Goal: Answer question/provide support: Share knowledge or assist other users

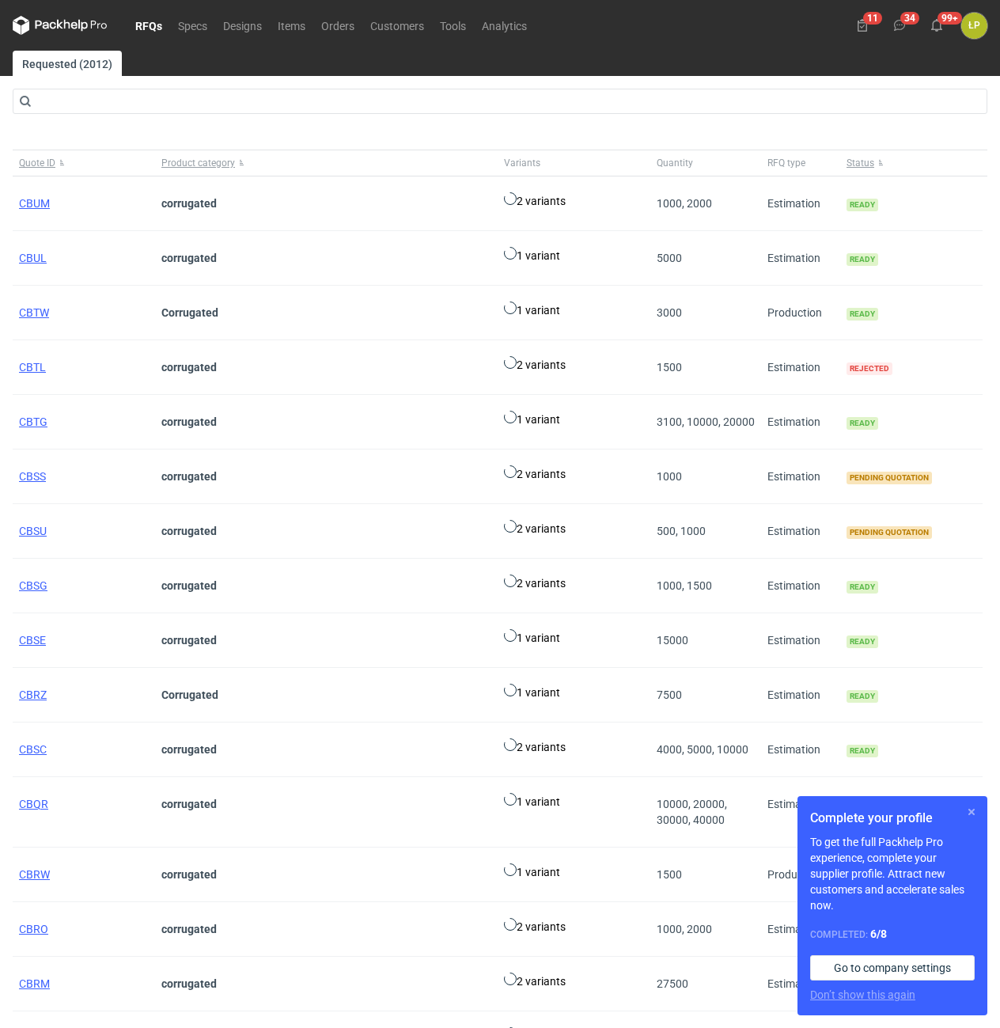
click at [971, 814] on button "button" at bounding box center [971, 811] width 19 height 19
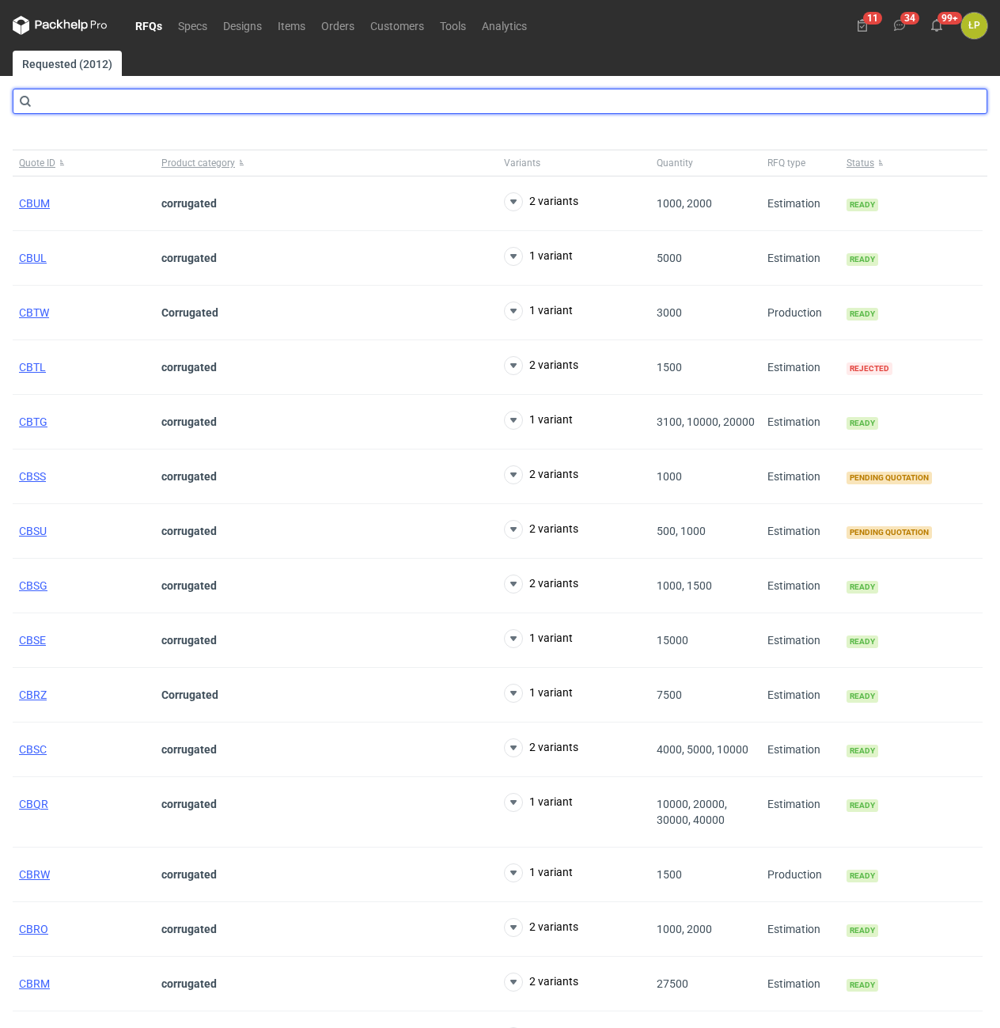
click at [225, 105] on input "text" at bounding box center [500, 101] width 975 height 25
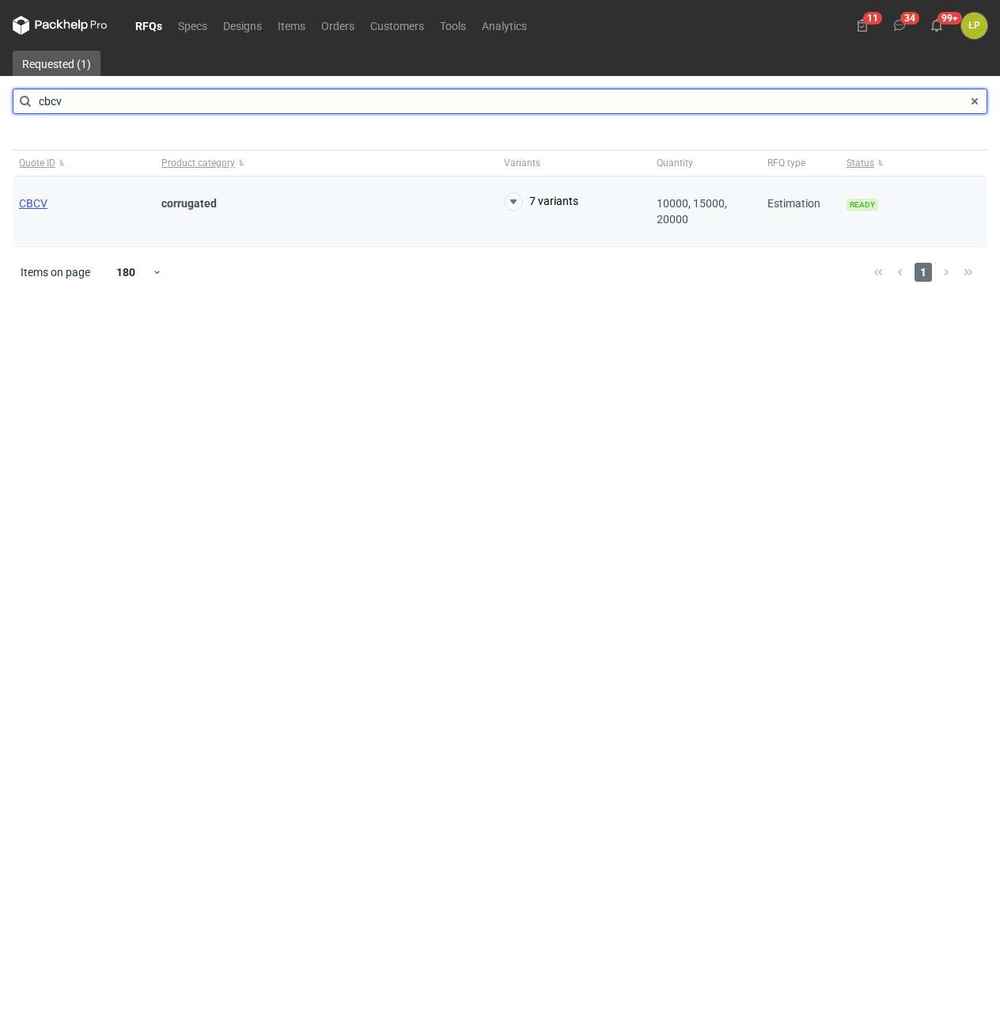
type input "cbcv"
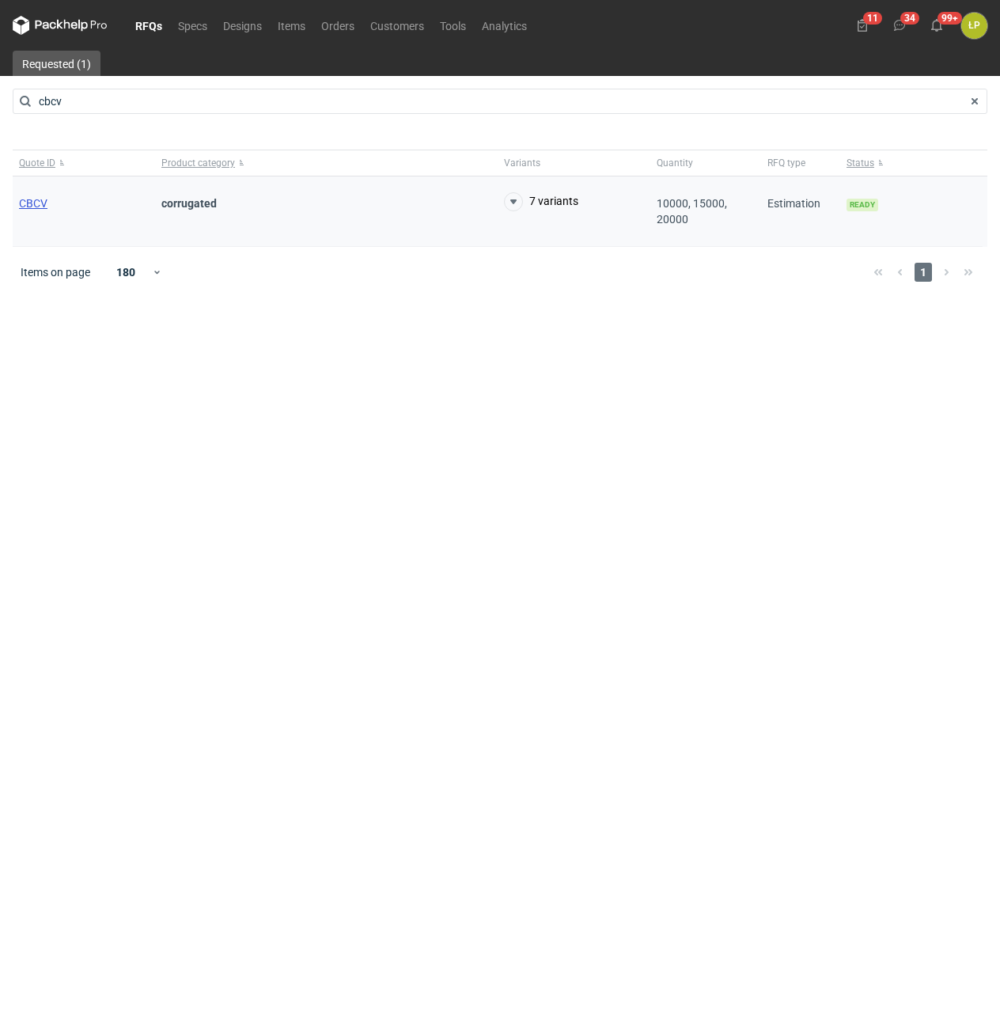
click at [39, 197] on span "CBCV" at bounding box center [33, 203] width 28 height 13
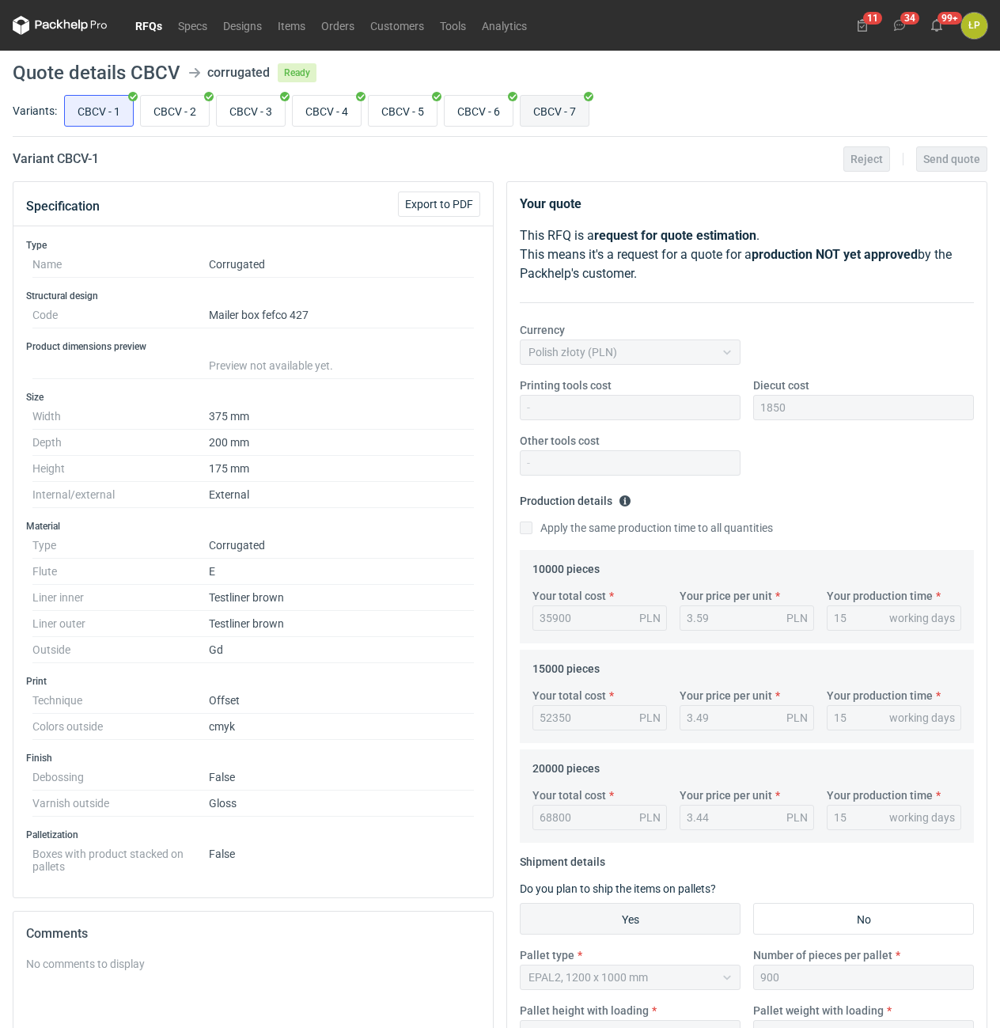
click at [547, 104] on input "CBCV - 7" at bounding box center [555, 111] width 68 height 30
radio input "true"
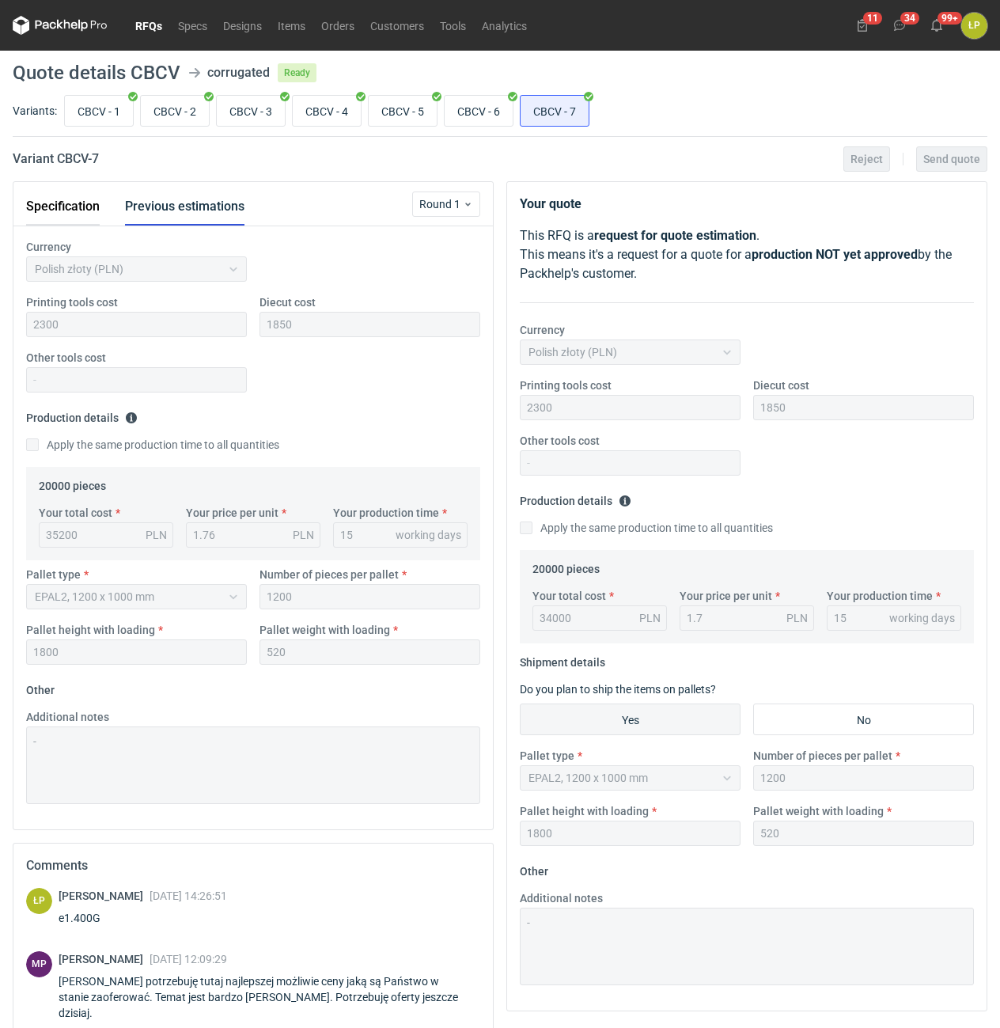
click at [99, 208] on button "Specification" at bounding box center [63, 206] width 74 height 38
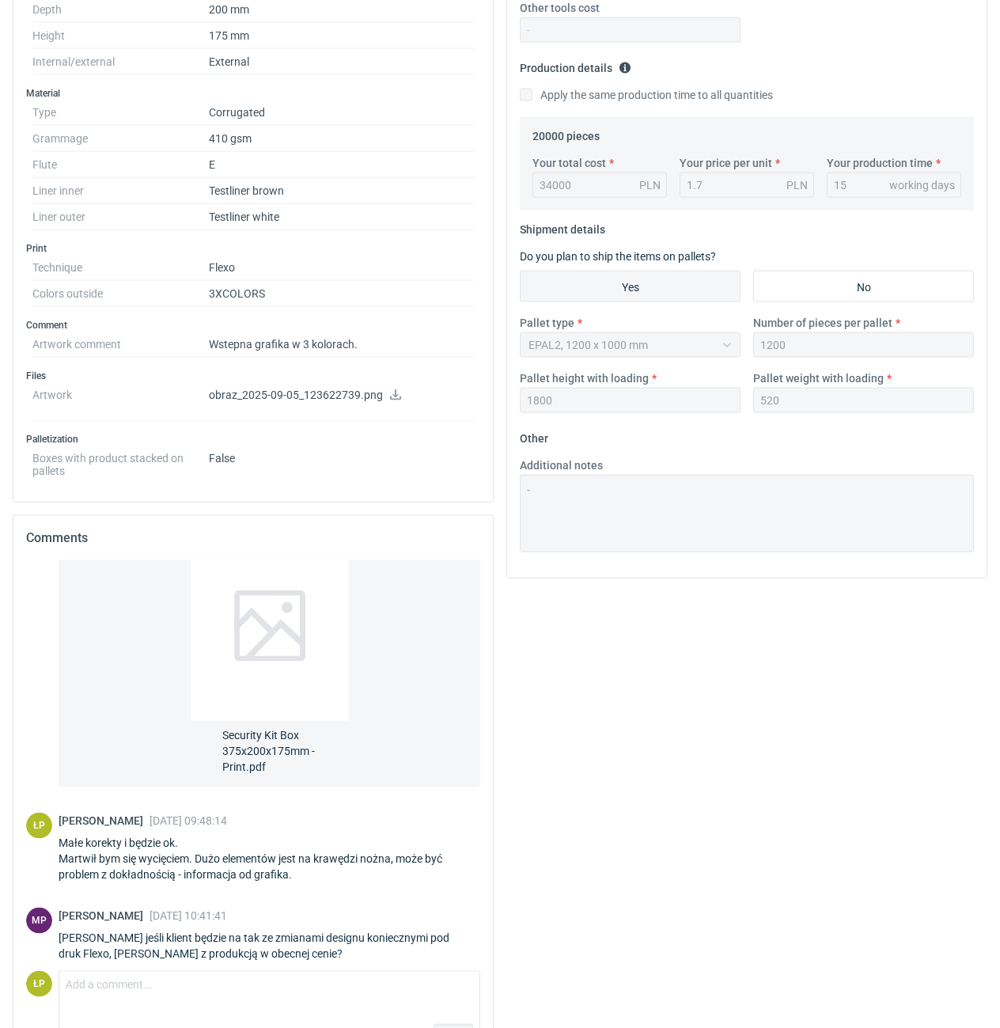
scroll to position [481, 0]
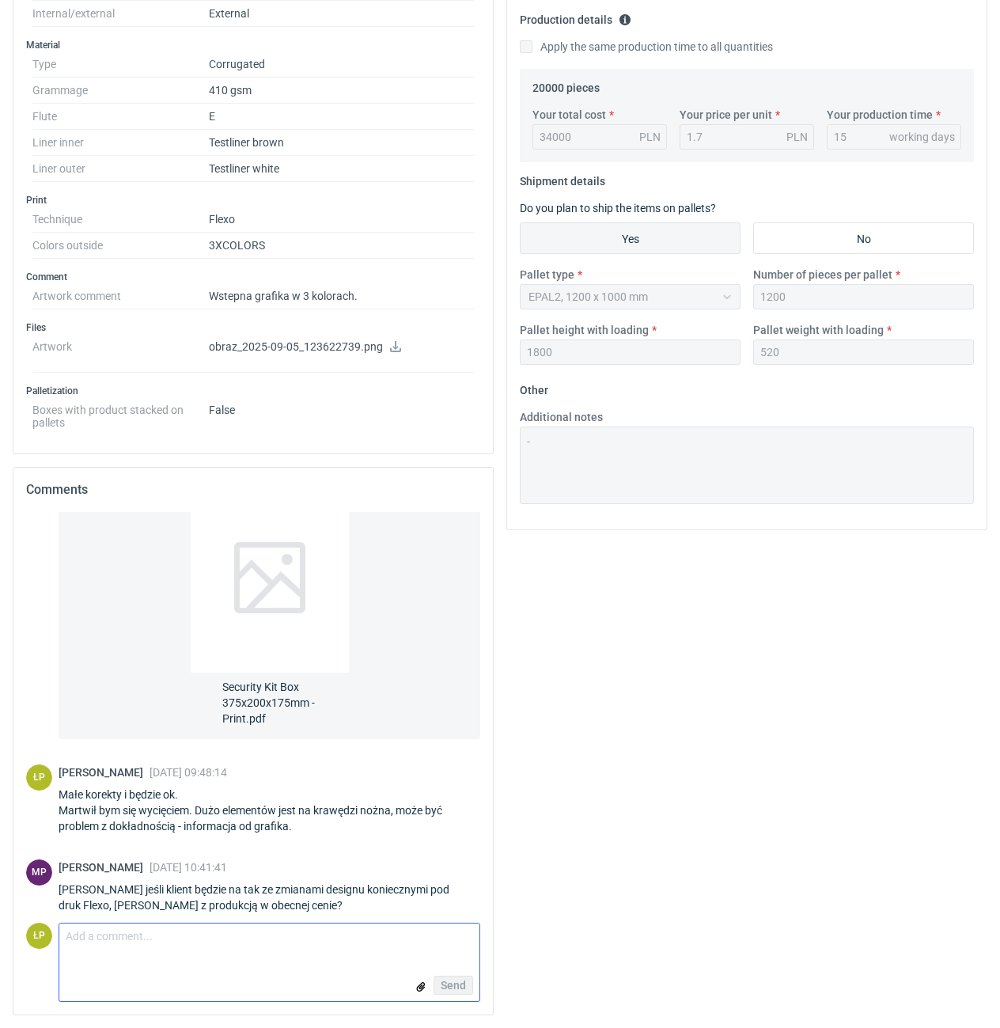
click at [341, 942] on textarea "Comment message" at bounding box center [269, 939] width 420 height 33
type textarea "tak proszę."
click at [441, 975] on div "Send" at bounding box center [269, 985] width 420 height 32
click at [448, 983] on span "Send" at bounding box center [453, 984] width 25 height 11
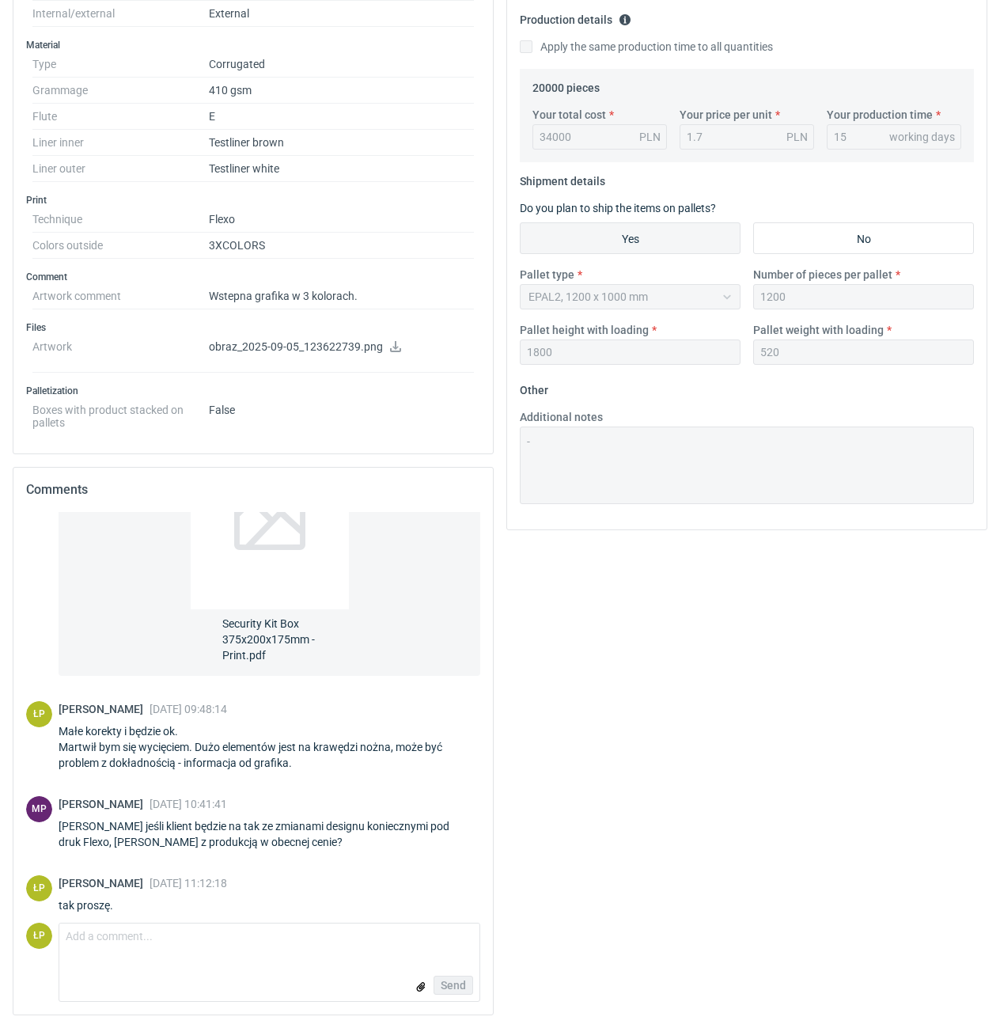
click at [600, 849] on div "Your quote This RFQ is a request for quote estimation . This means it's a reque…" at bounding box center [747, 363] width 494 height 1327
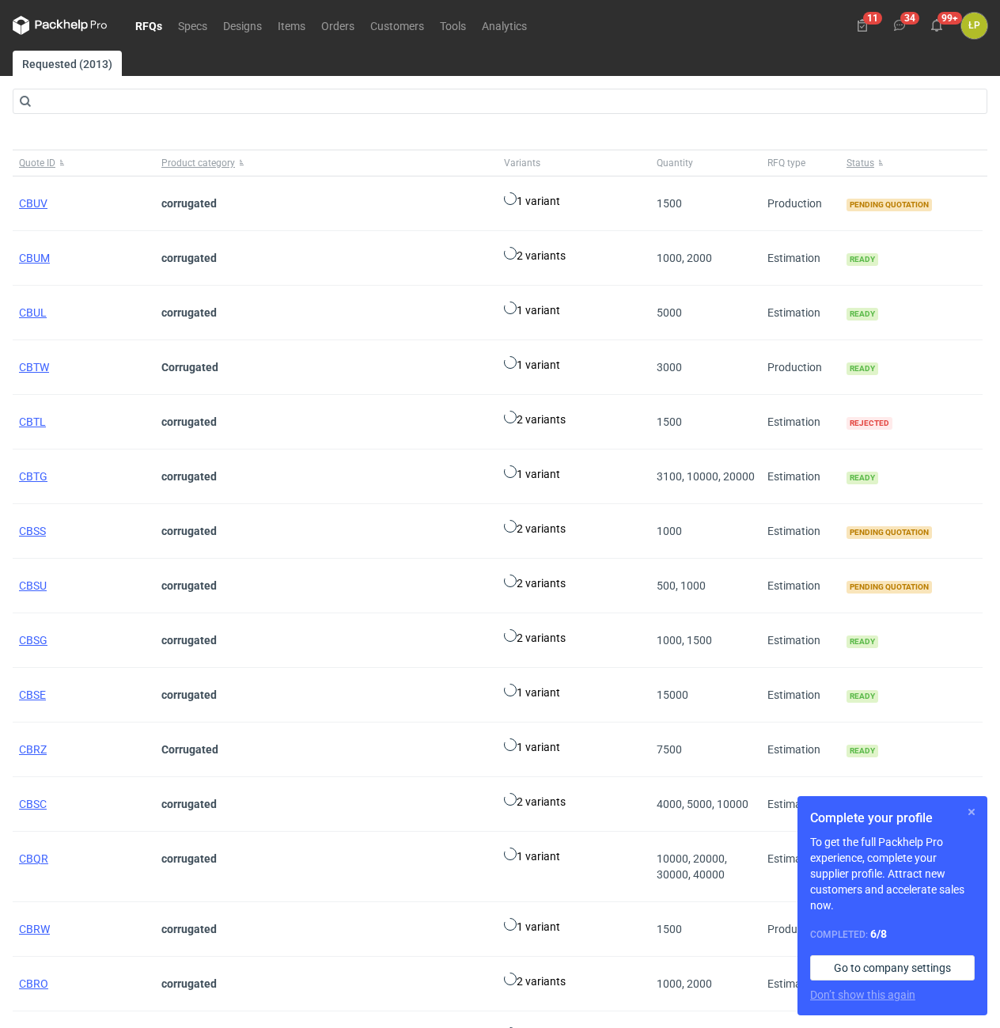
click at [978, 812] on button "button" at bounding box center [971, 811] width 19 height 19
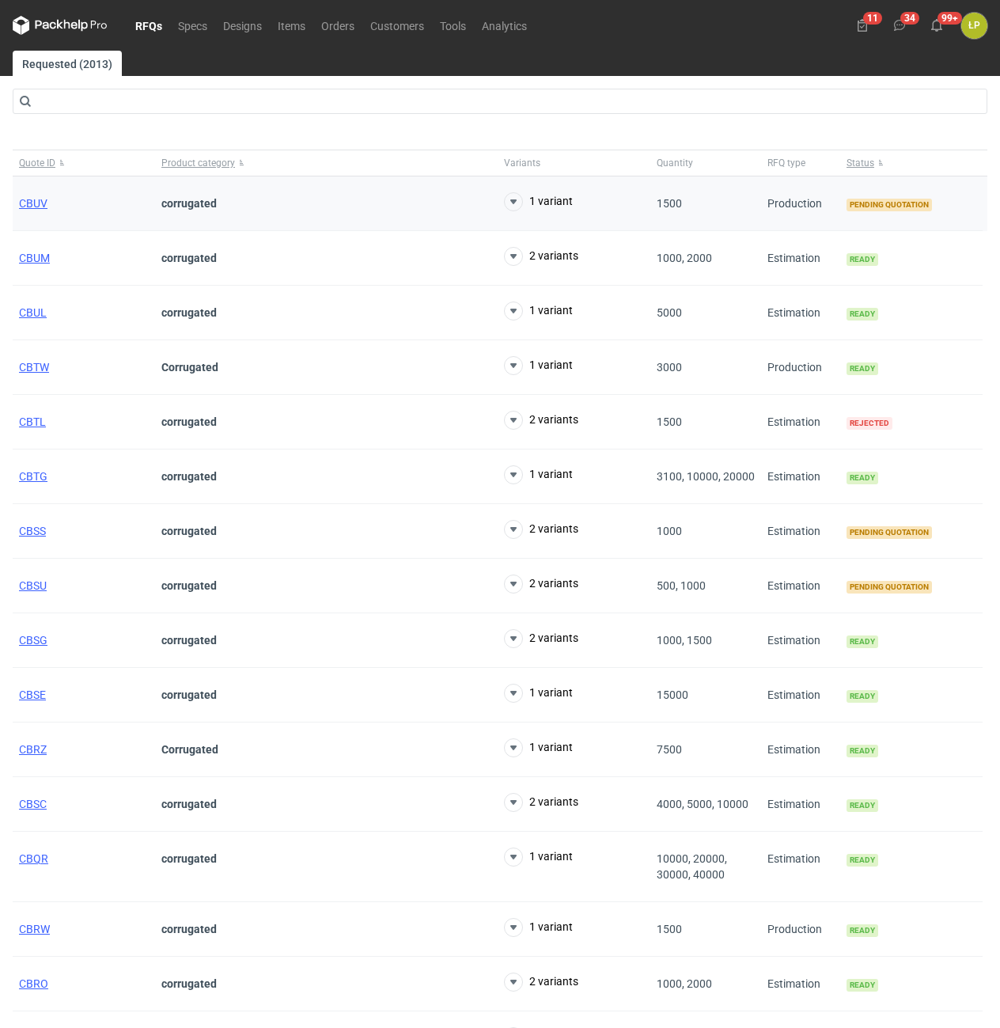
click at [51, 206] on div "CBUV" at bounding box center [84, 203] width 142 height 55
click at [43, 203] on span "CBUV" at bounding box center [33, 203] width 28 height 13
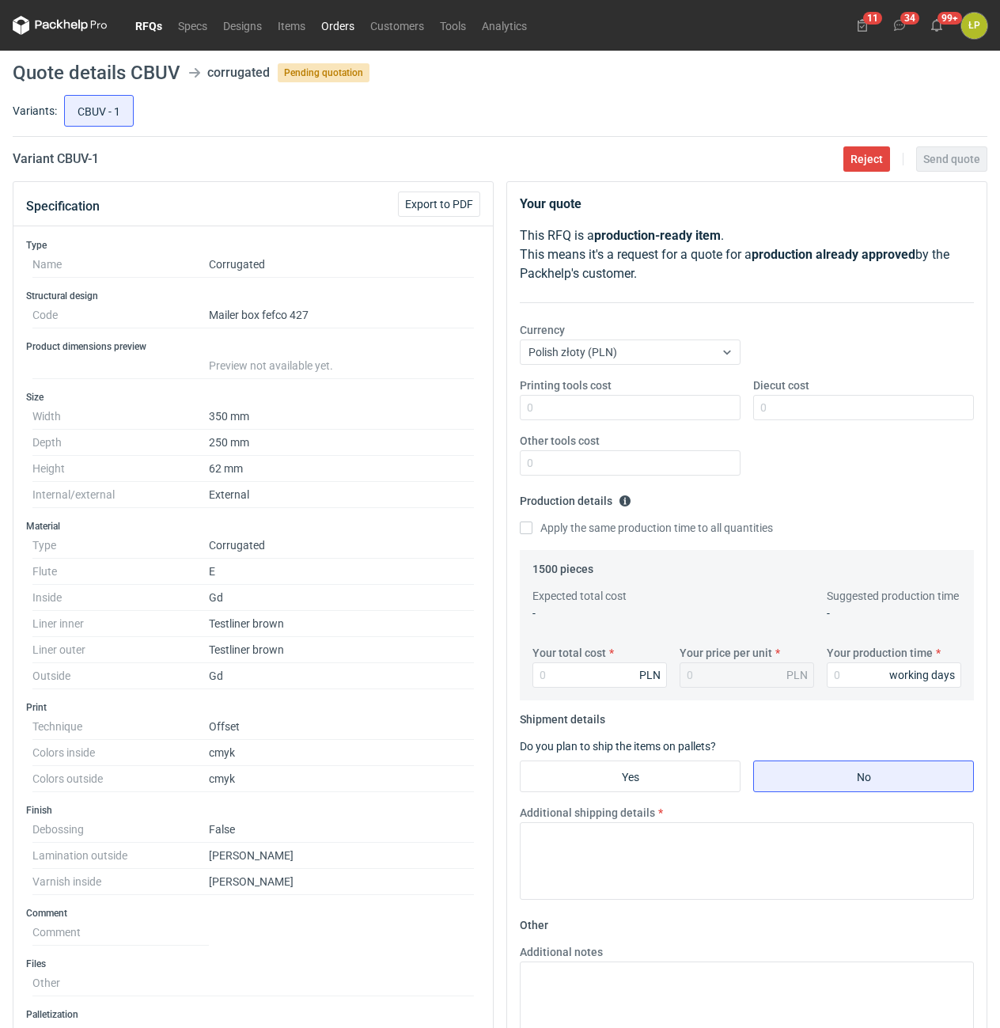
click at [343, 23] on link "Orders" at bounding box center [337, 25] width 49 height 19
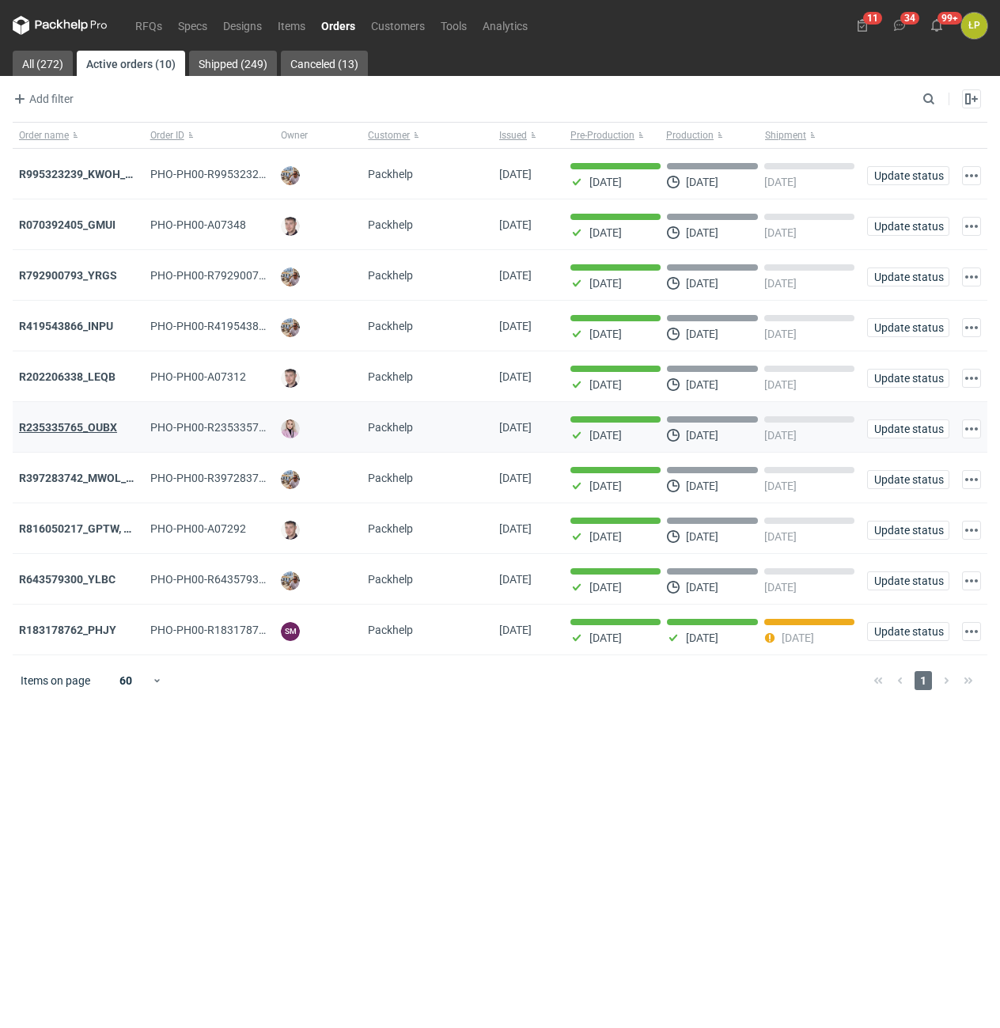
click at [74, 424] on div "R235335765_OUBX" at bounding box center [78, 427] width 119 height 16
click at [77, 429] on strong "R235335765_OUBX" at bounding box center [68, 427] width 98 height 13
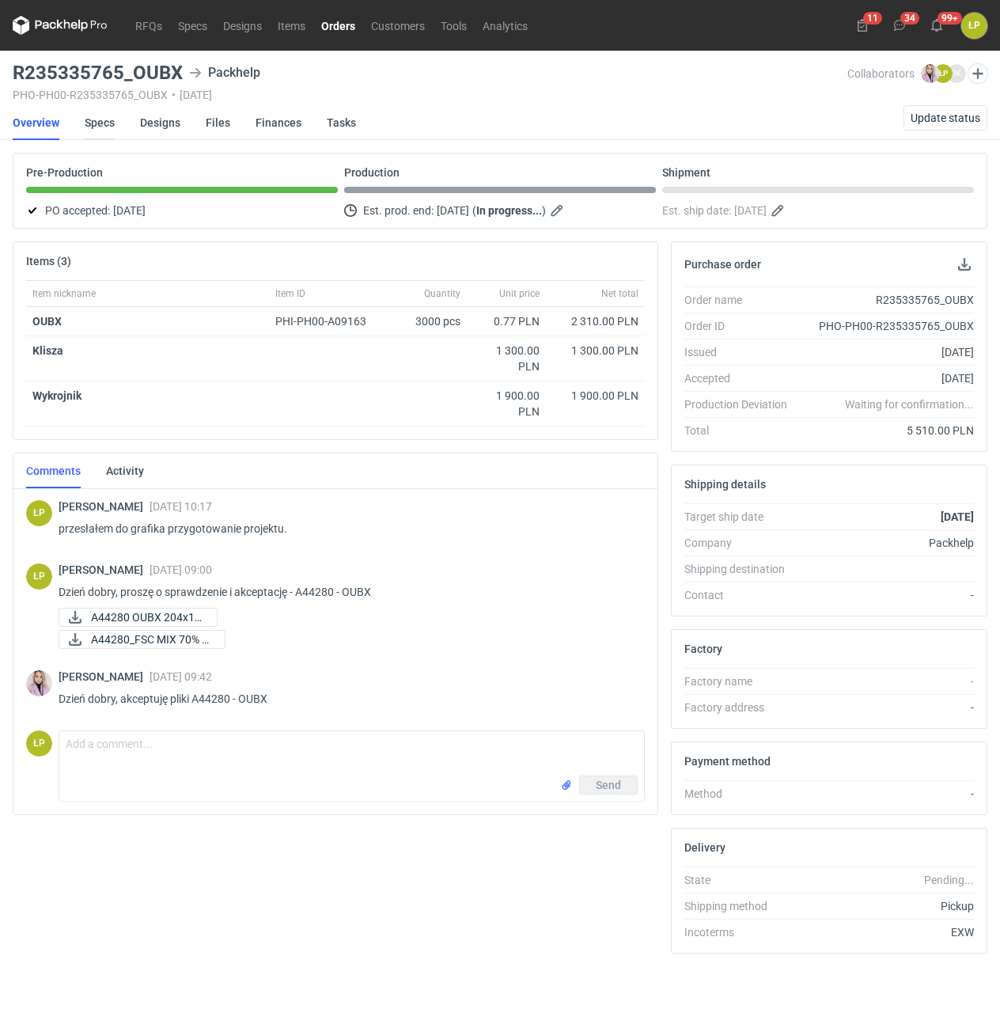
click at [101, 129] on link "Specs" at bounding box center [100, 122] width 30 height 35
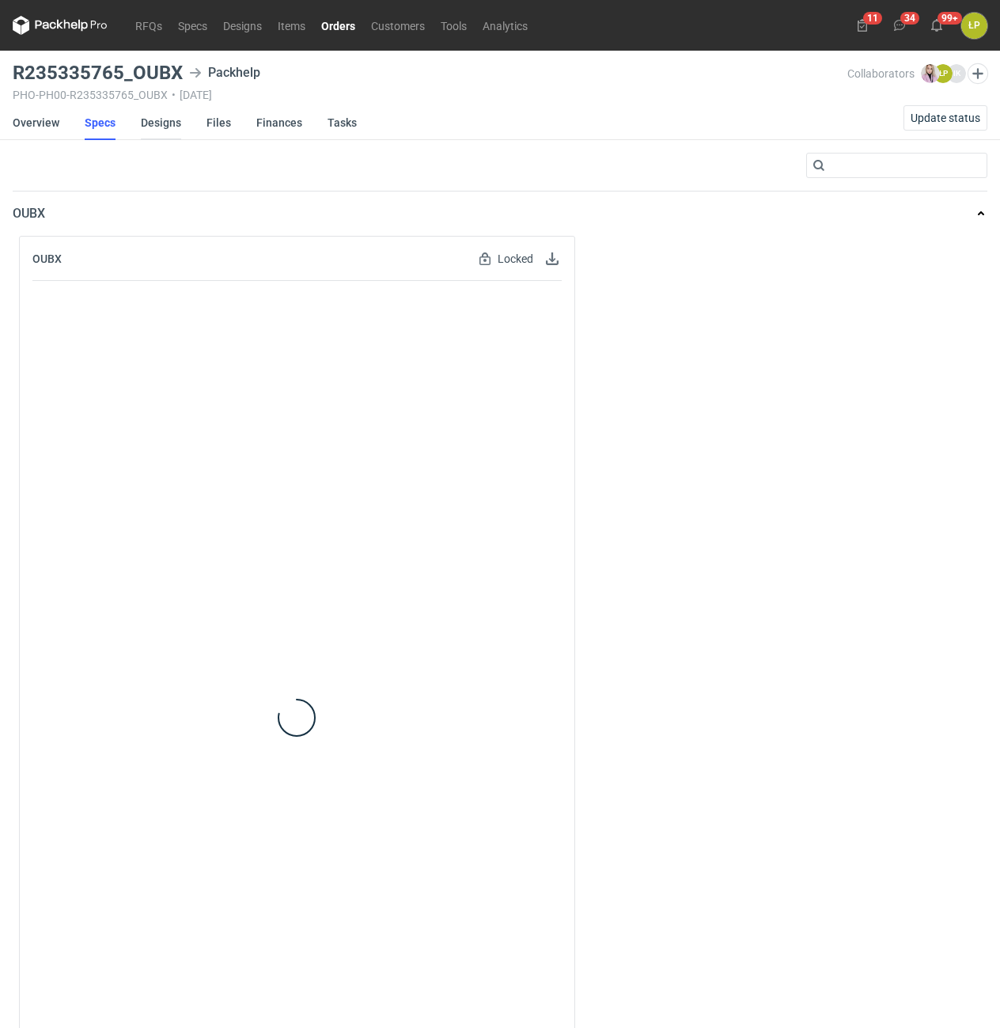
click at [157, 129] on link "Designs" at bounding box center [161, 122] width 40 height 35
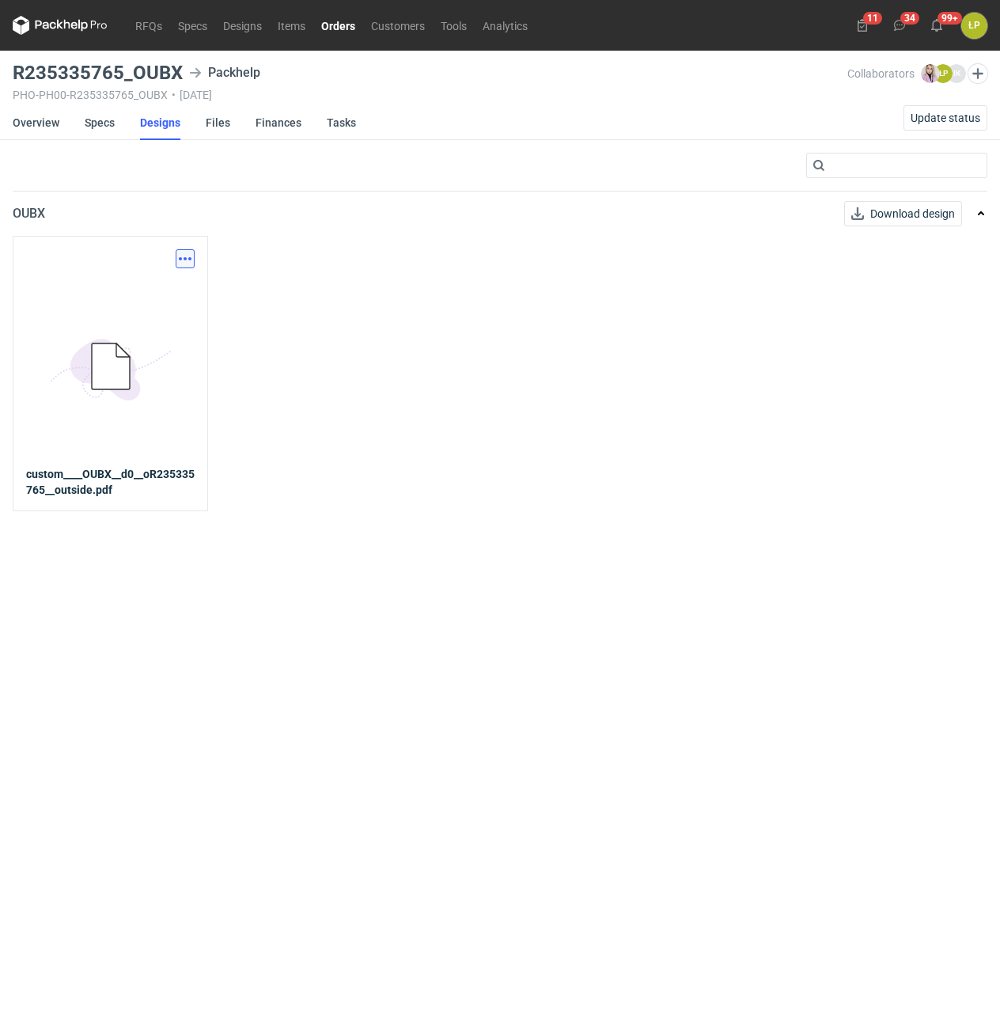
click at [184, 261] on button "button" at bounding box center [185, 258] width 19 height 19
click at [175, 292] on link "Download design part" at bounding box center [116, 293] width 146 height 25
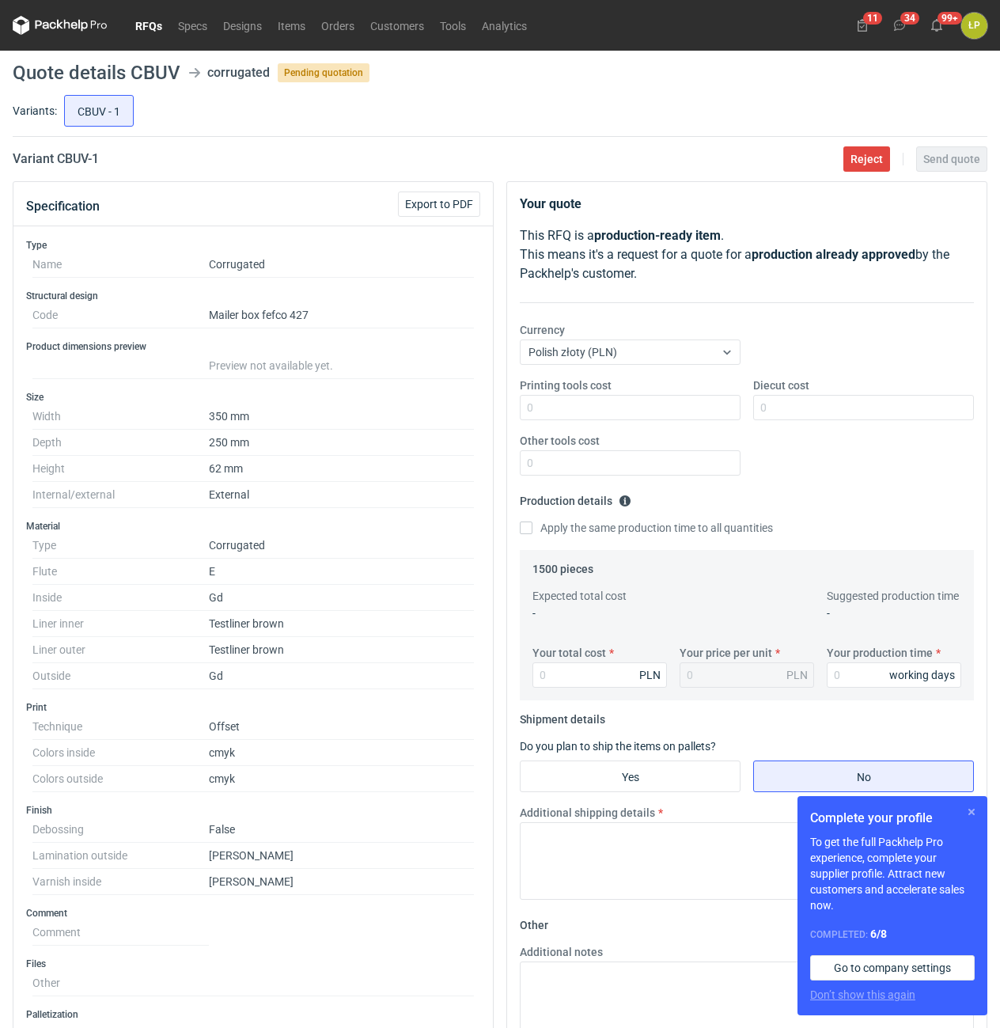
click at [973, 816] on button "button" at bounding box center [971, 811] width 19 height 19
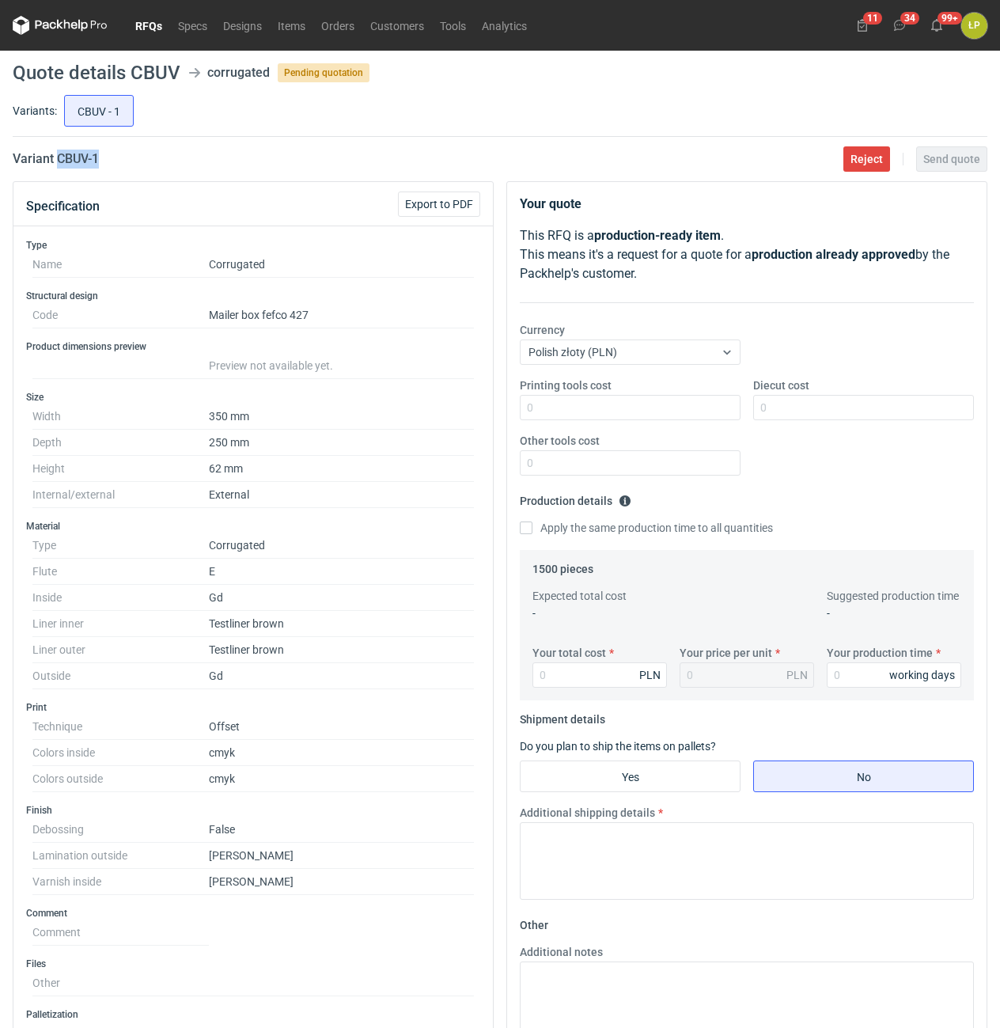
drag, startPoint x: 130, startPoint y: 157, endPoint x: 59, endPoint y: 164, distance: 71.5
click at [59, 164] on div "Variant CBUV - 1 Reject Send quote" at bounding box center [500, 159] width 975 height 19
copy h2 "CBUV - 1"
click at [695, 408] on input "Printing tools cost" at bounding box center [630, 407] width 221 height 25
type input "0"
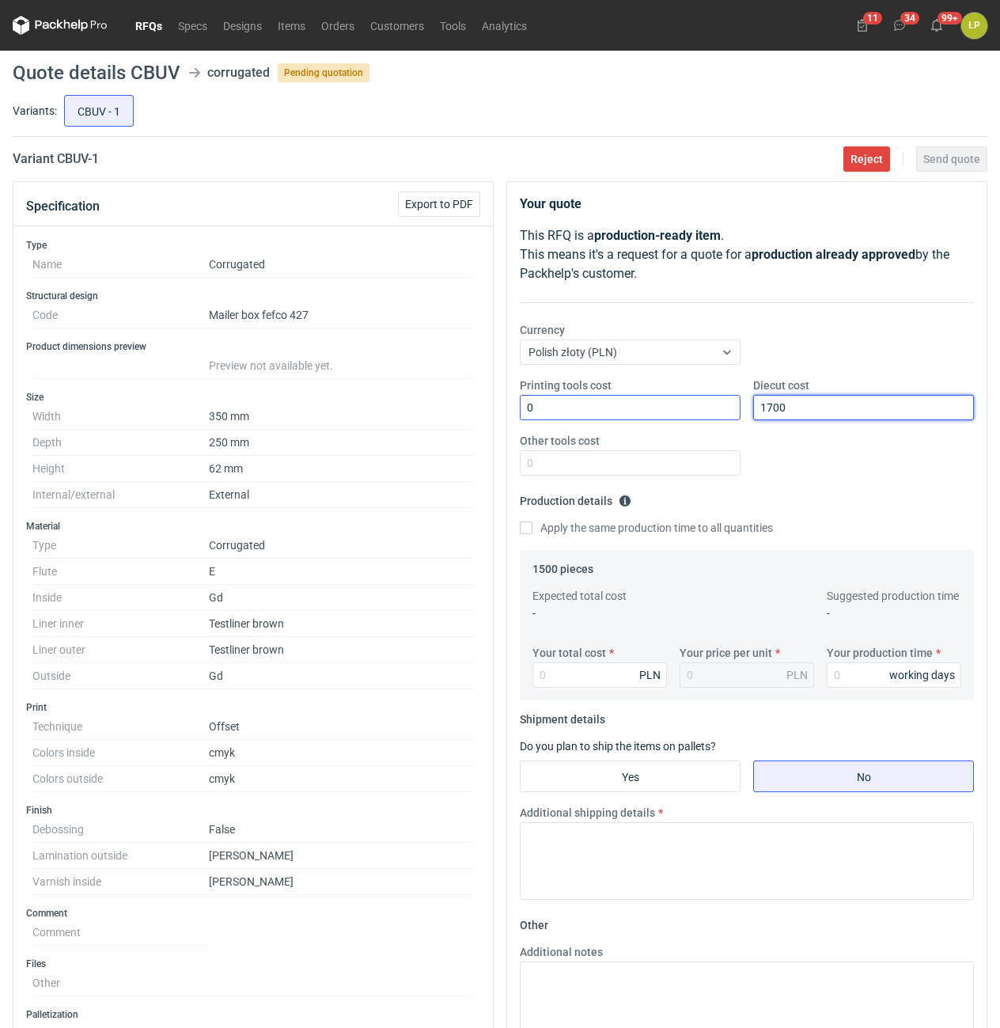
type input "1700"
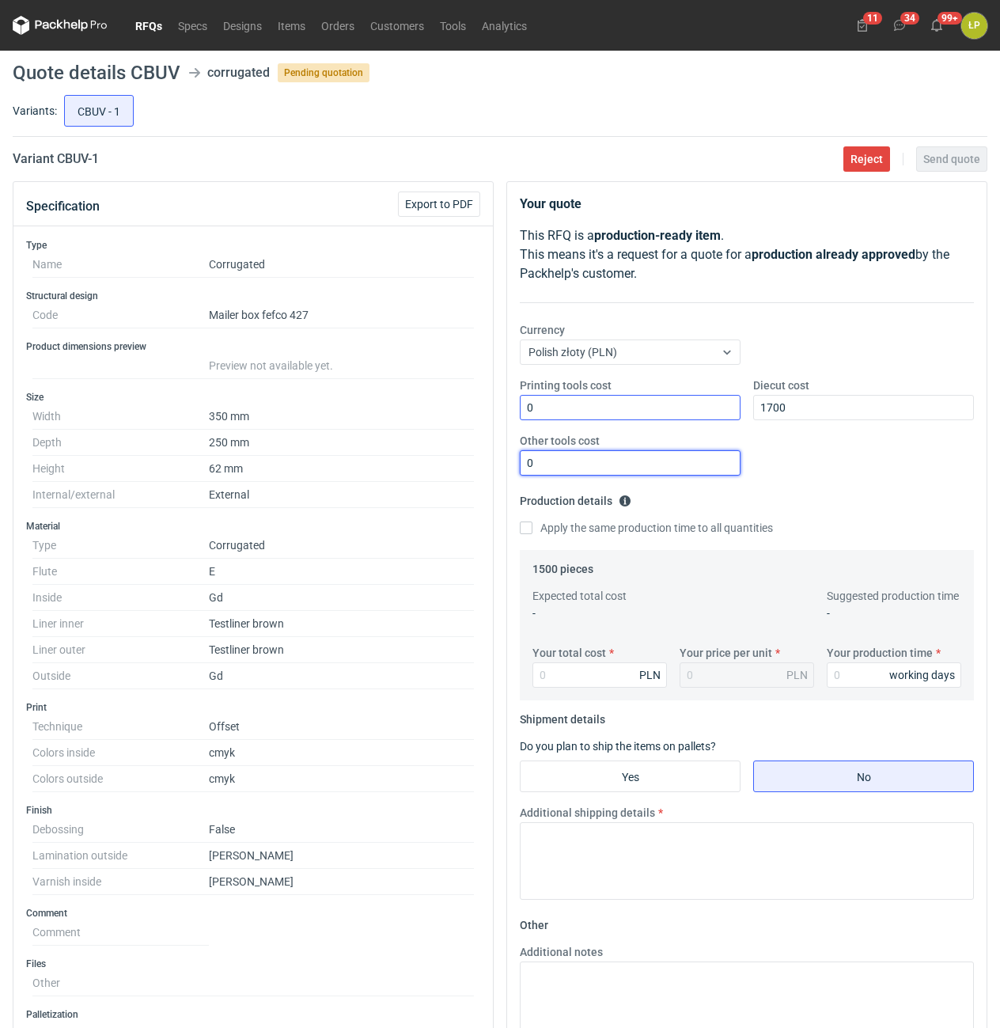
type input "0"
type input "782"
type input "0.52"
type input "78"
type input "0.05"
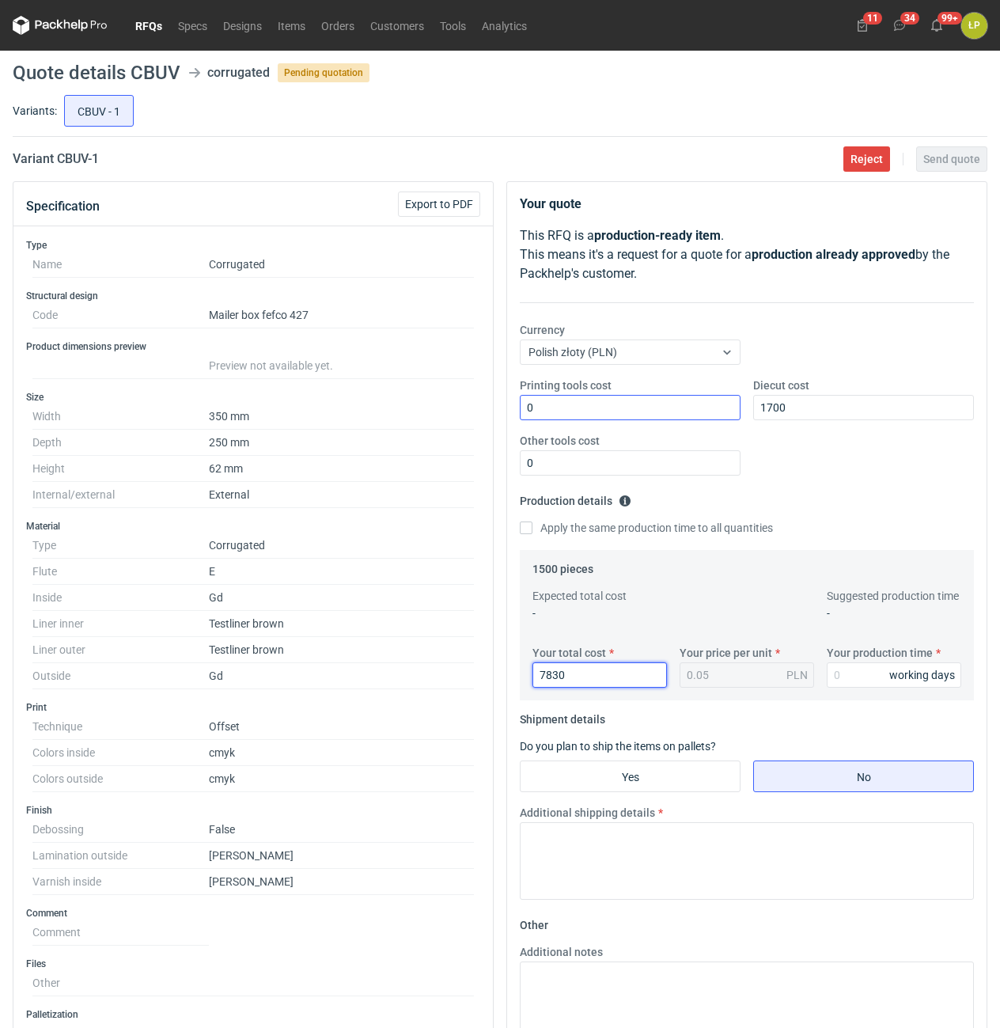
type input "7830"
type input "5.22"
type input "15"
click at [628, 784] on input "Yes" at bounding box center [630, 776] width 219 height 30
radio input "true"
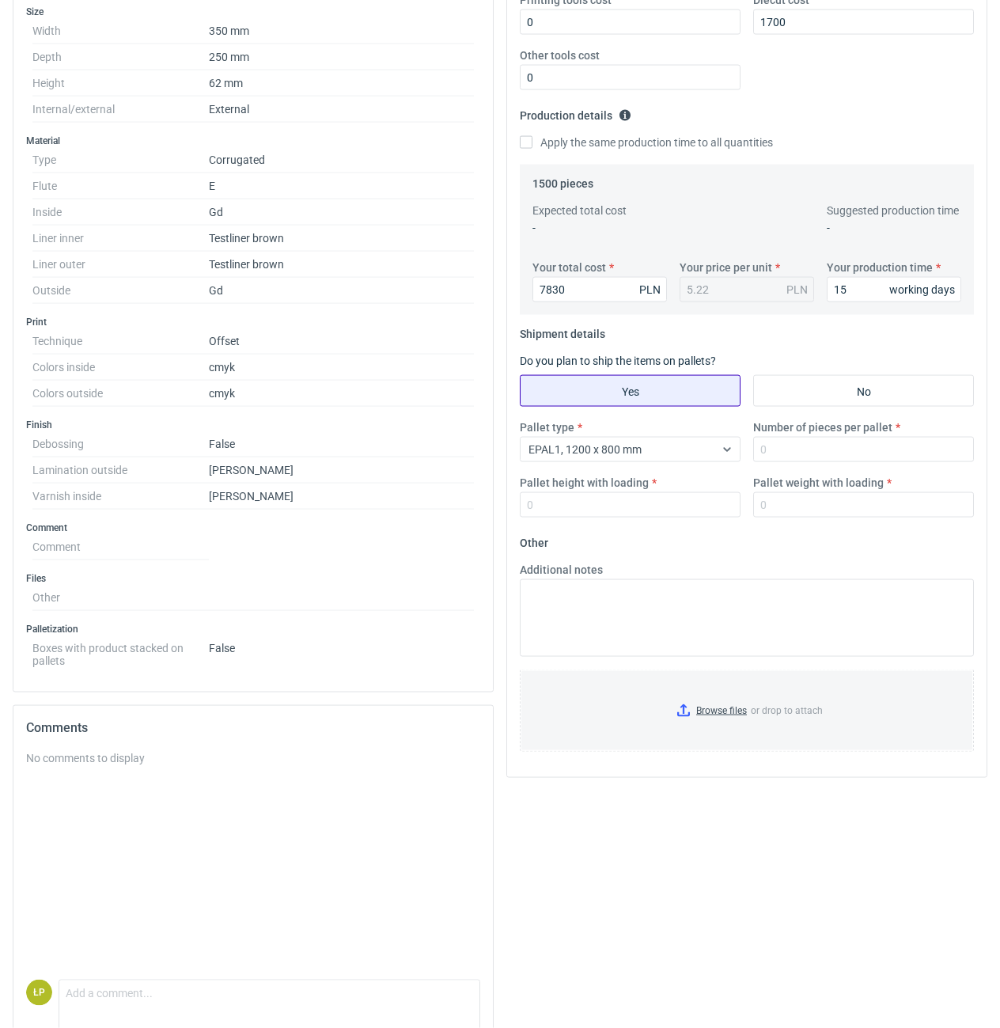
scroll to position [442, 0]
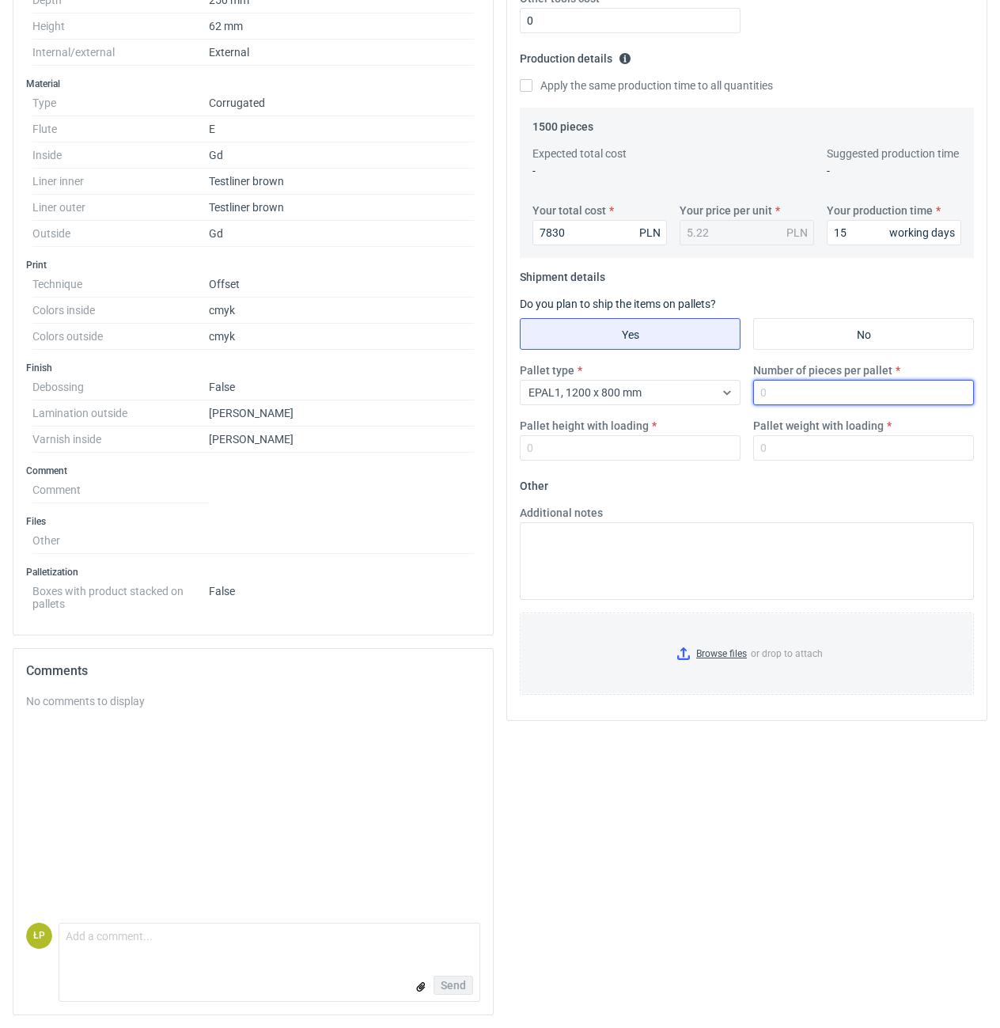
click at [797, 404] on input "Number of pieces per pallet" at bounding box center [863, 392] width 221 height 25
type input "1600"
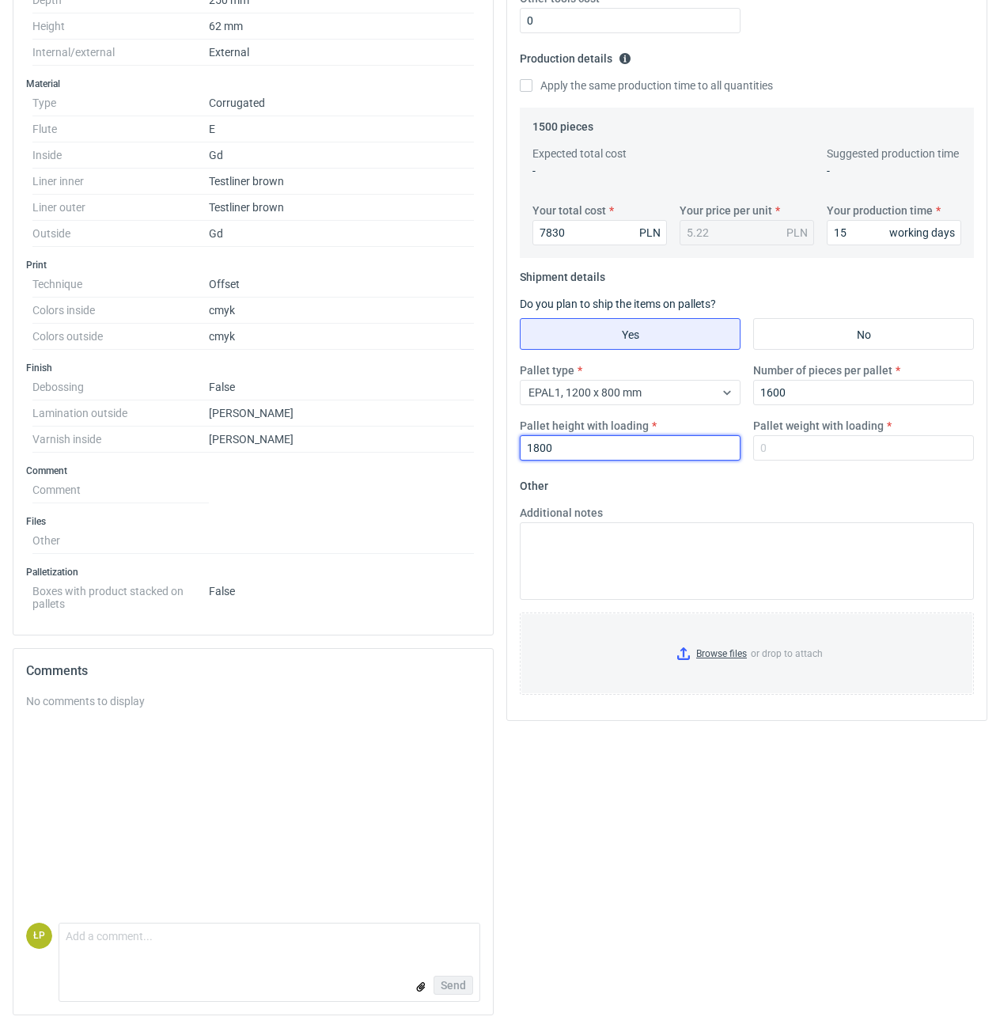
type input "1800"
click at [846, 453] on input "Pallet weight with loading" at bounding box center [863, 447] width 221 height 25
type input "538"
click at [736, 647] on input "Browse files or drop to attach" at bounding box center [746, 653] width 451 height 79
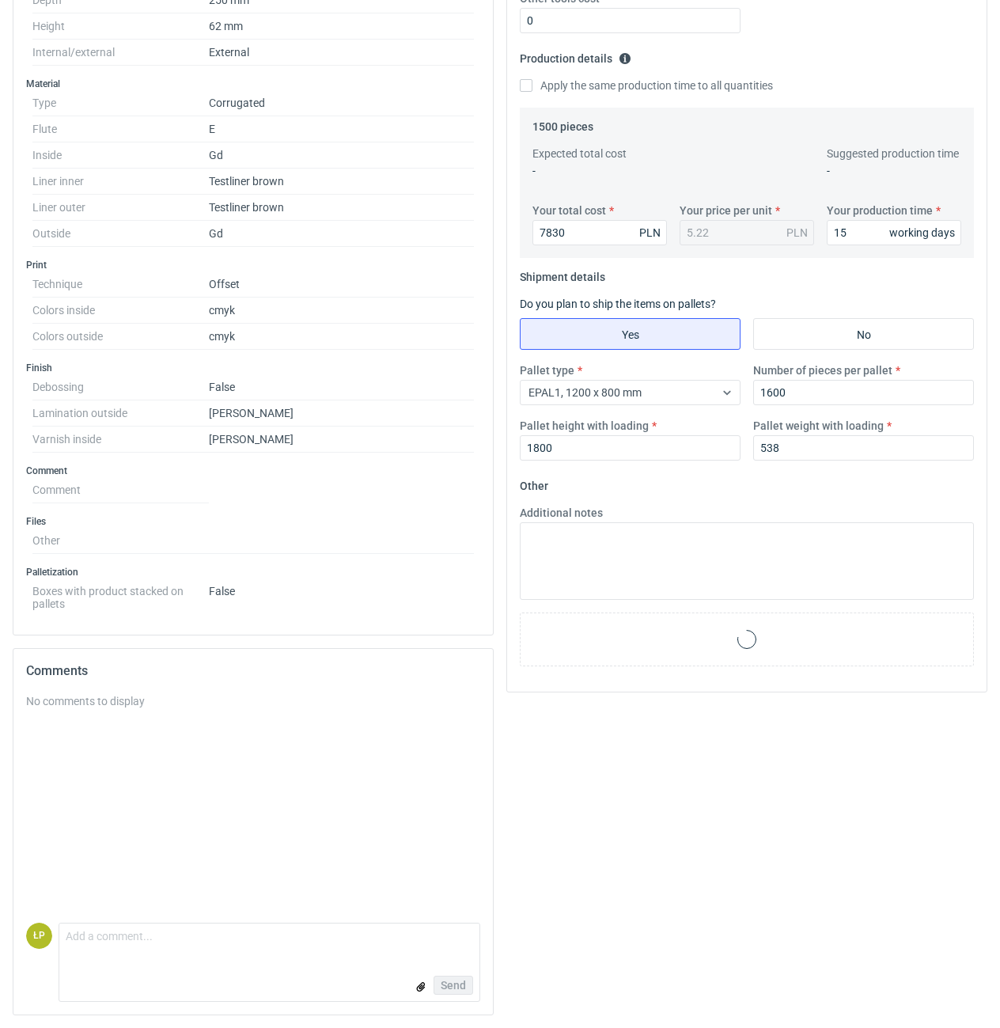
click at [842, 764] on div "Your quote This RFQ is a production-ready item . This means it's a request for …" at bounding box center [747, 383] width 494 height 1289
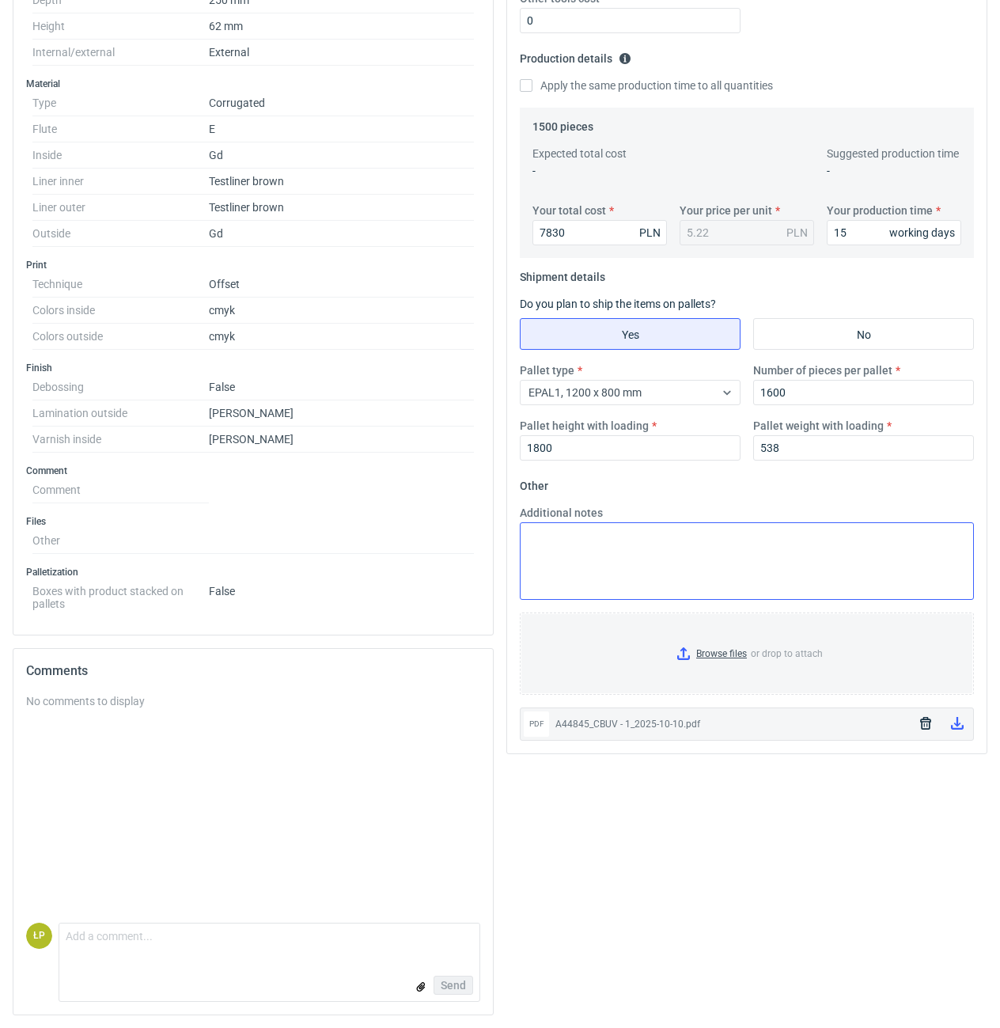
scroll to position [0, 0]
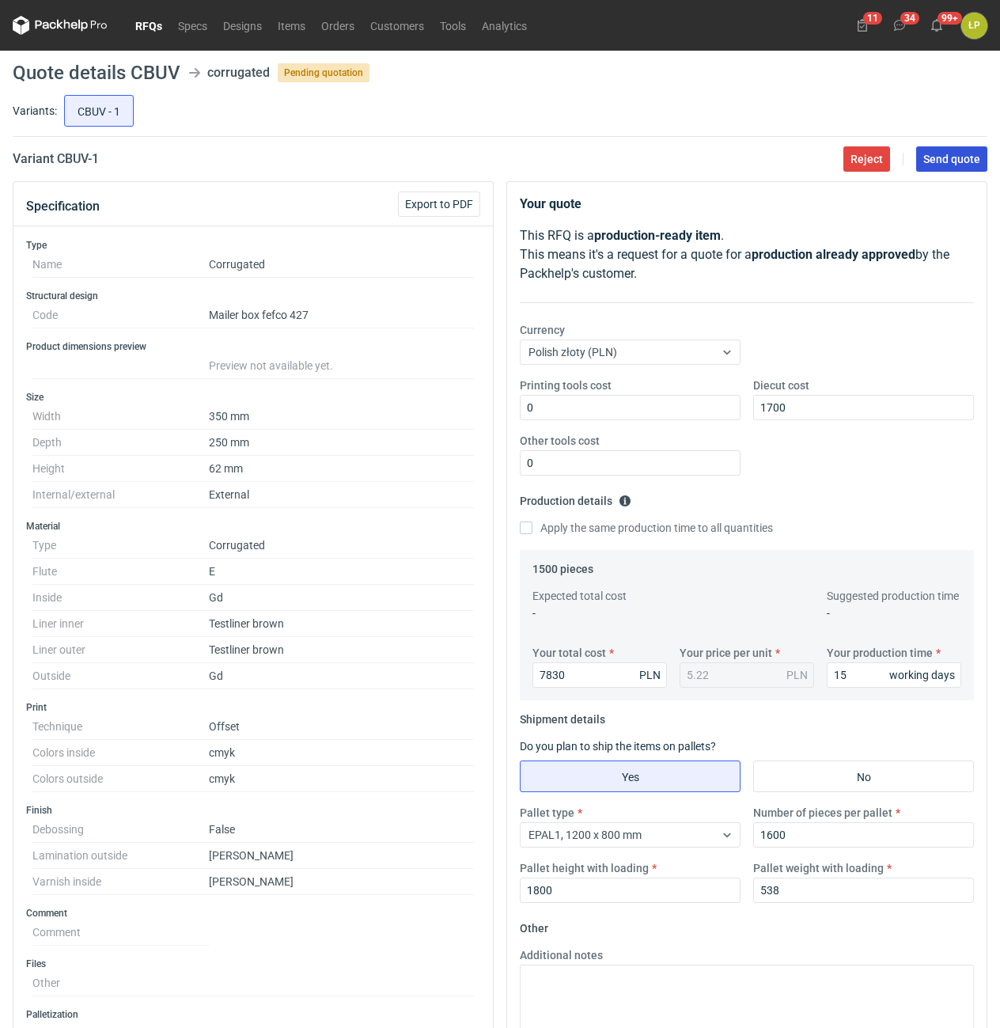
click at [942, 155] on span "Send quote" at bounding box center [951, 158] width 57 height 11
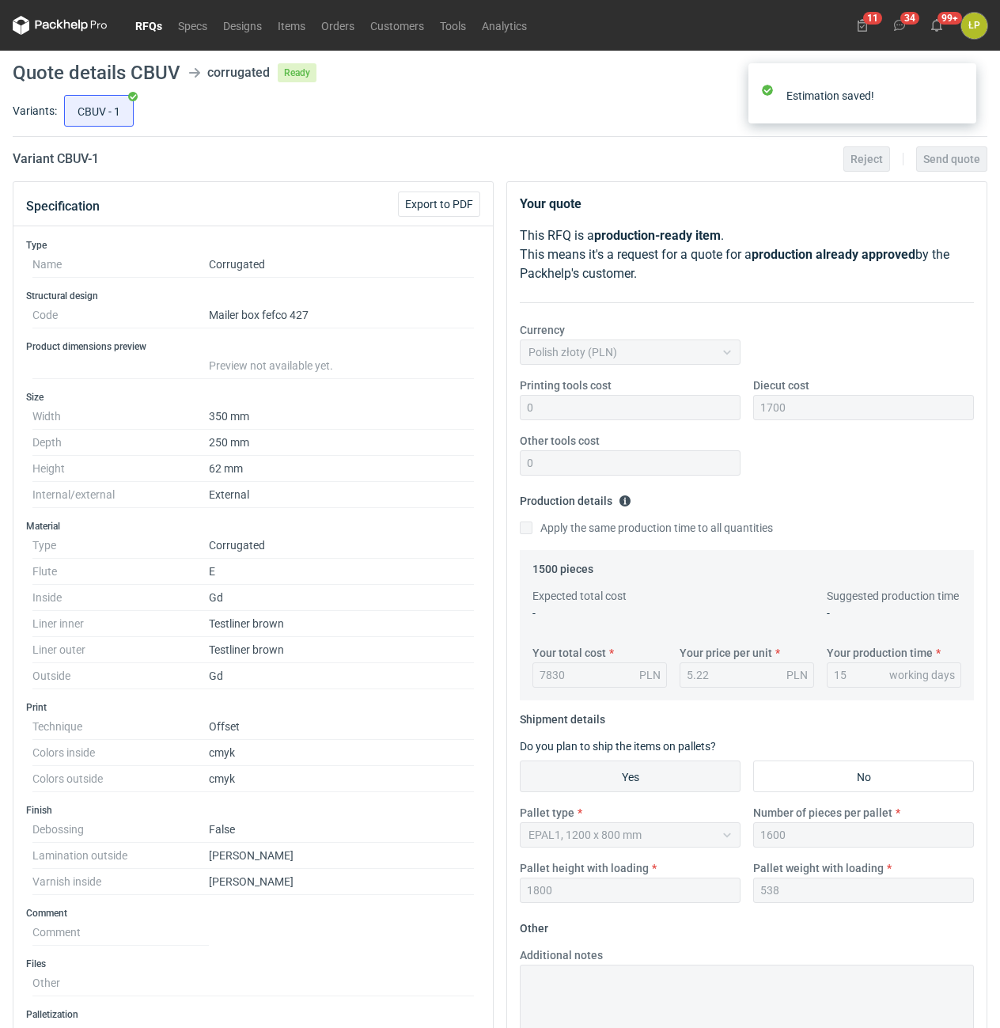
scroll to position [442, 0]
